Goal: Navigation & Orientation: Find specific page/section

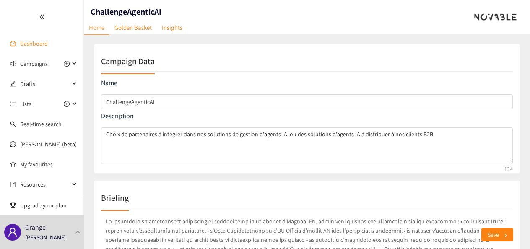
click at [33, 42] on link "Dashboard" at bounding box center [34, 44] width 28 height 8
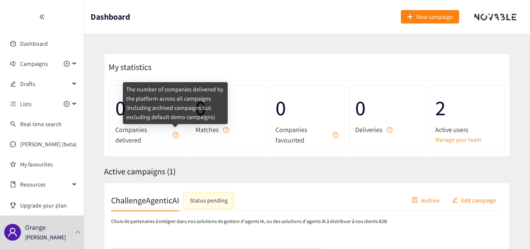
click at [174, 133] on icon "question-circle" at bounding box center [176, 135] width 6 height 6
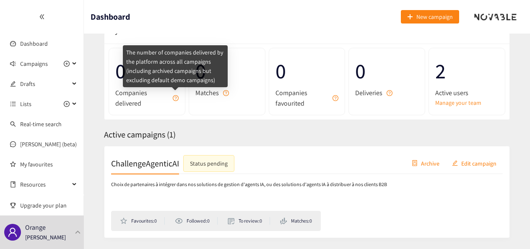
scroll to position [62, 0]
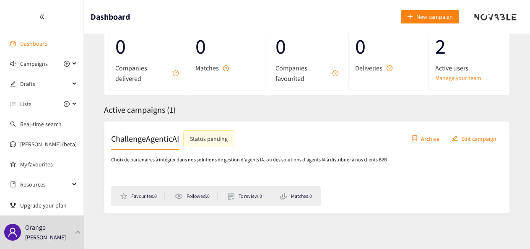
click at [38, 43] on link "Dashboard" at bounding box center [34, 44] width 28 height 8
click at [130, 137] on h2 "ChallengeAgenticAI" at bounding box center [145, 138] width 68 height 12
